Goal: Information Seeking & Learning: Learn about a topic

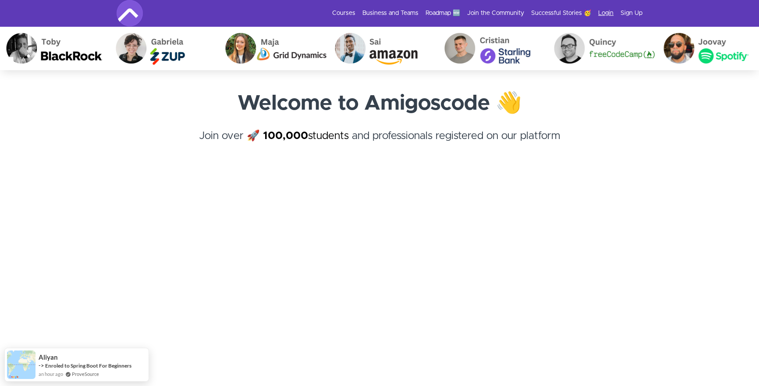
click at [604, 17] on link "Login" at bounding box center [605, 13] width 15 height 9
click at [343, 16] on link "Courses" at bounding box center [343, 13] width 23 height 9
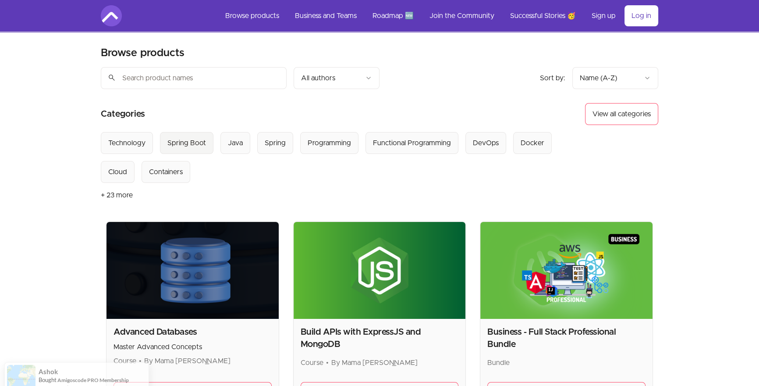
click at [181, 149] on Boot "Spring Boot" at bounding box center [186, 143] width 53 height 22
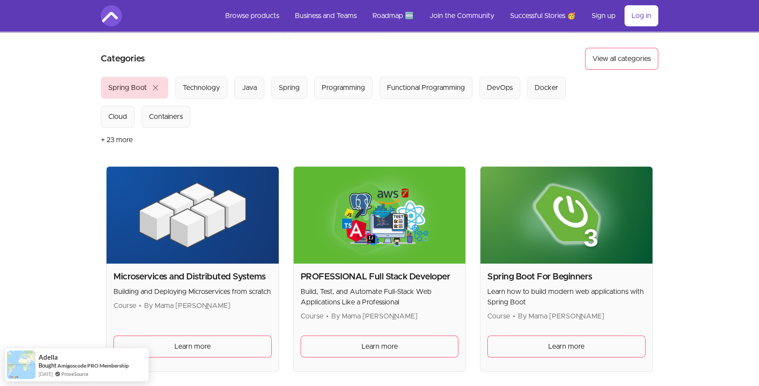
scroll to position [73, 0]
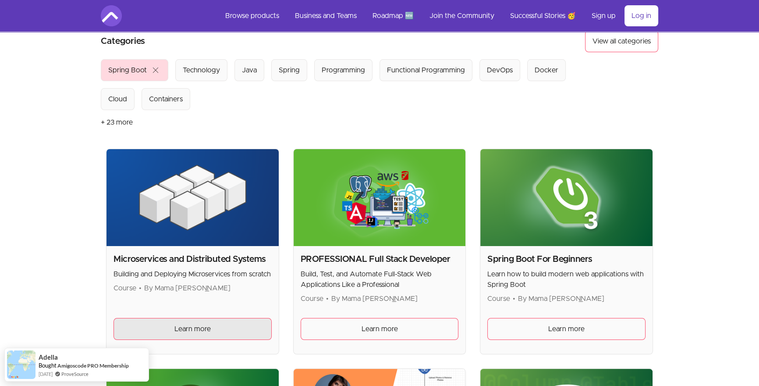
click at [194, 330] on span "Learn more" at bounding box center [192, 328] width 36 height 11
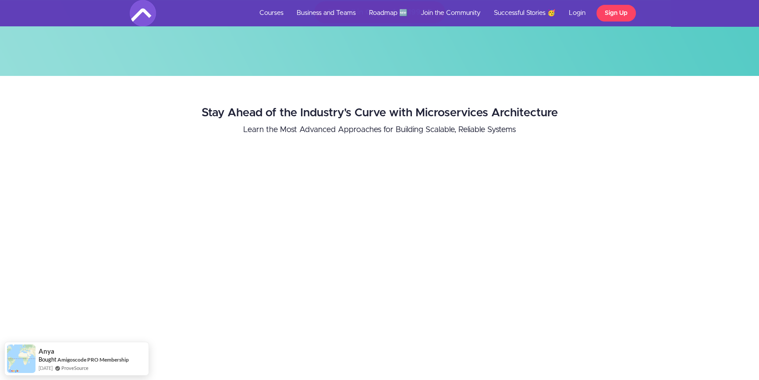
scroll to position [171, 0]
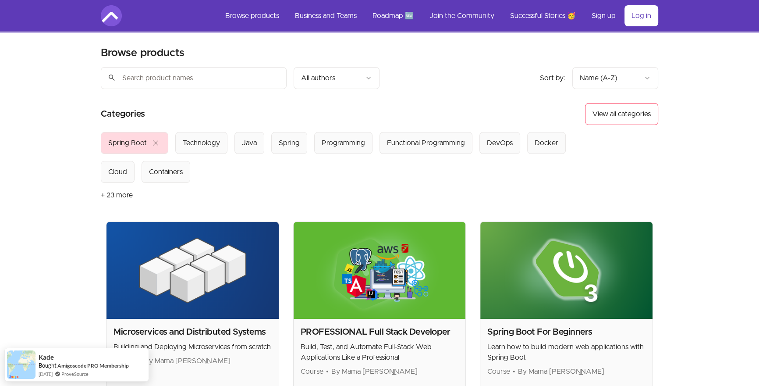
click at [157, 142] on span "close" at bounding box center [155, 143] width 11 height 11
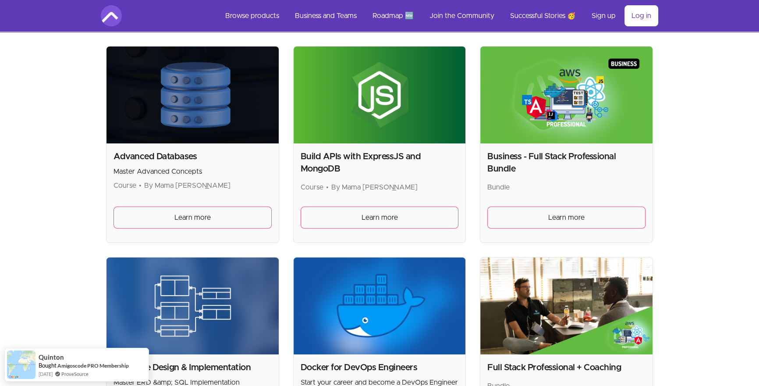
scroll to position [179, 0]
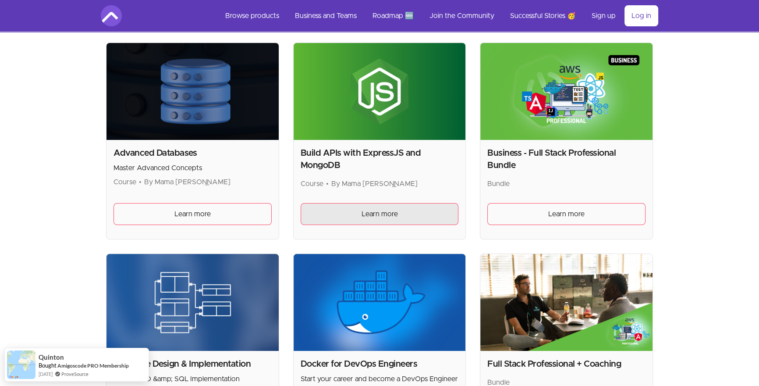
click at [381, 213] on span "Learn more" at bounding box center [379, 214] width 36 height 11
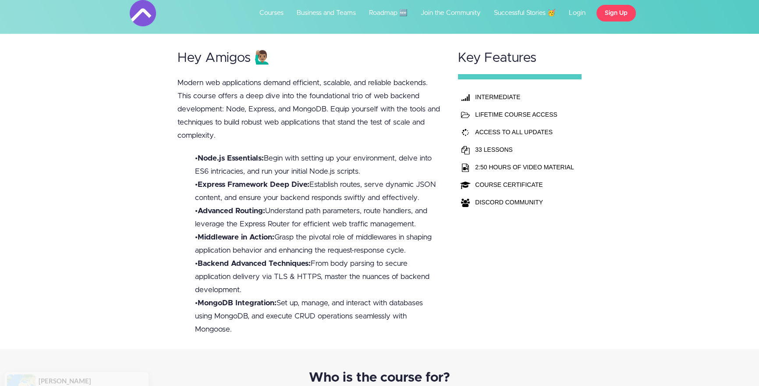
scroll to position [170, 0]
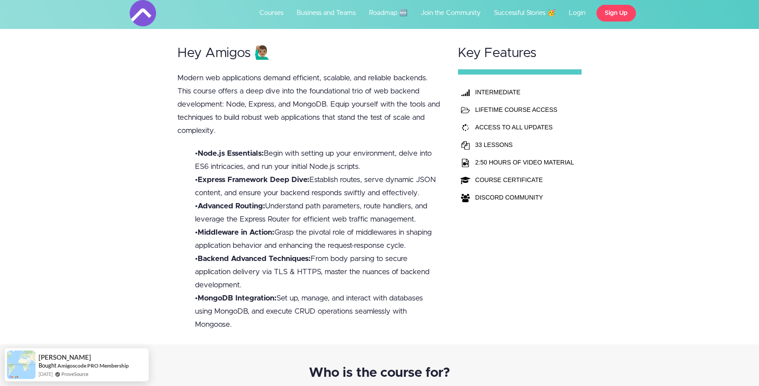
click at [221, 153] on b "Node.js Essentials:" at bounding box center [231, 152] width 66 height 7
click at [221, 154] on b "Node.js Essentials:" at bounding box center [231, 152] width 66 height 7
click at [203, 155] on b "Node.js Essentials:" at bounding box center [231, 152] width 66 height 7
drag, startPoint x: 201, startPoint y: 195, endPoint x: 271, endPoint y: 276, distance: 106.9
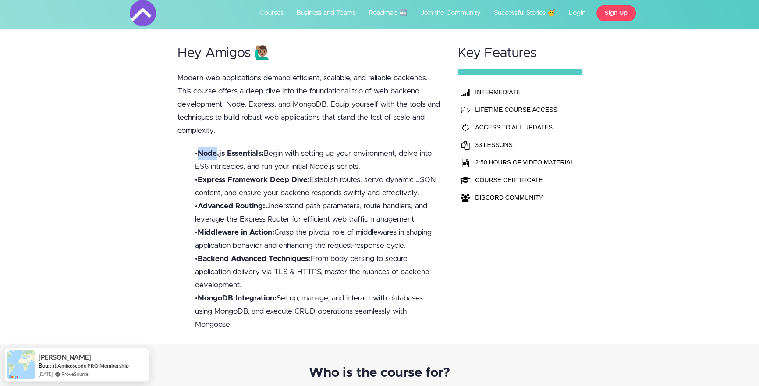
click at [278, 282] on ul "• Node.js Essentials: Begin with setting up your environment, delve into ES6 in…" at bounding box center [309, 239] width 264 height 184
click at [224, 257] on b "Backend Advanced Techniques:" at bounding box center [254, 258] width 113 height 7
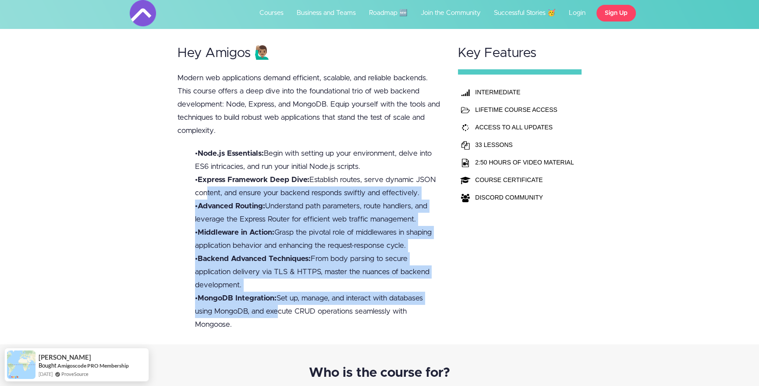
drag, startPoint x: 208, startPoint y: 196, endPoint x: 261, endPoint y: 308, distance: 123.9
click at [275, 315] on ul "• Node.js Essentials: Begin with setting up your environment, delve into ES6 in…" at bounding box center [309, 239] width 264 height 184
click at [215, 298] on b "MongoDB Integration:" at bounding box center [237, 297] width 79 height 7
